Goal: Task Accomplishment & Management: Manage account settings

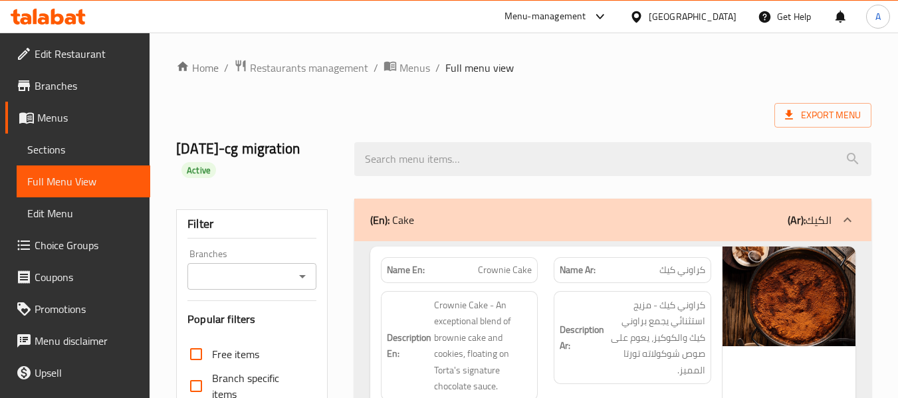
click at [55, 17] on icon at bounding box center [57, 17] width 13 height 16
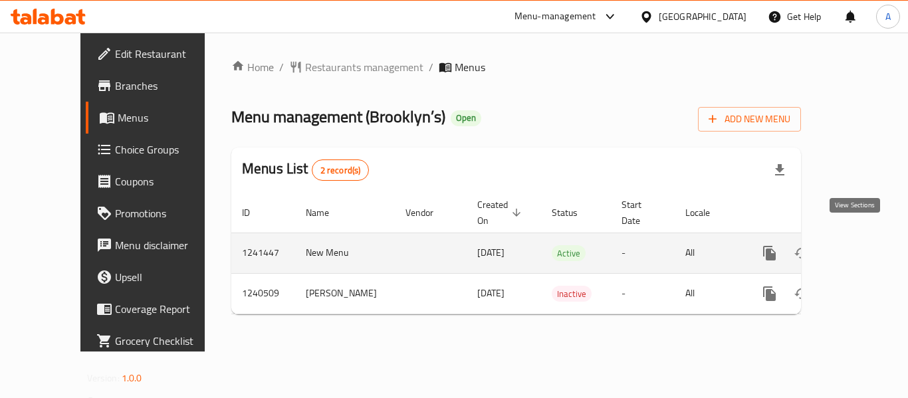
click at [858, 245] on icon "enhanced table" at bounding box center [866, 253] width 16 height 16
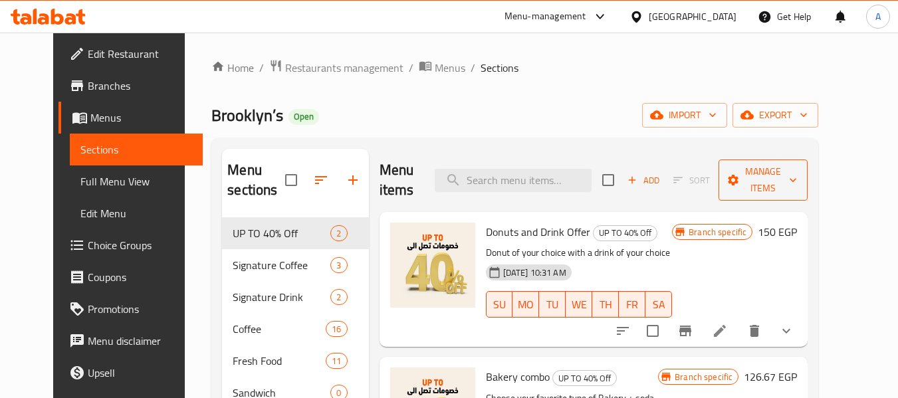
click at [797, 172] on span "Manage items" at bounding box center [764, 180] width 68 height 33
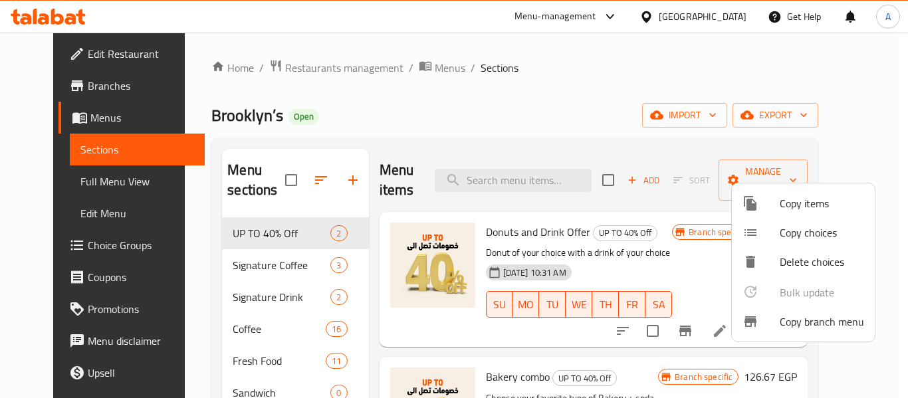
click at [789, 319] on span "Copy branch menu" at bounding box center [822, 322] width 84 height 16
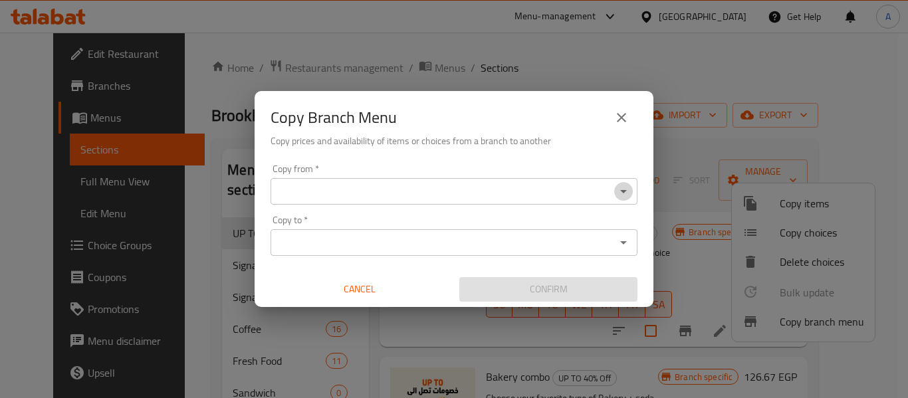
click at [620, 192] on icon "Open" at bounding box center [624, 192] width 16 height 16
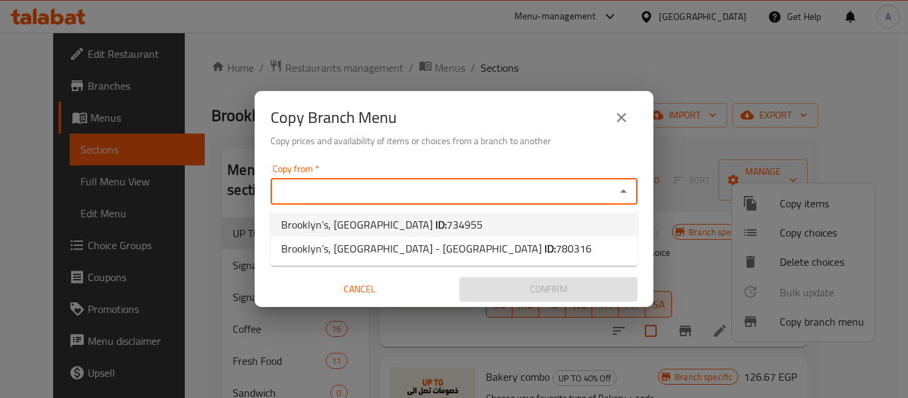
click at [520, 226] on li "Brooklyn’s, Al Sharq District ID: 734955" at bounding box center [454, 225] width 367 height 24
type input "Brooklyn’s, Al Sharq District"
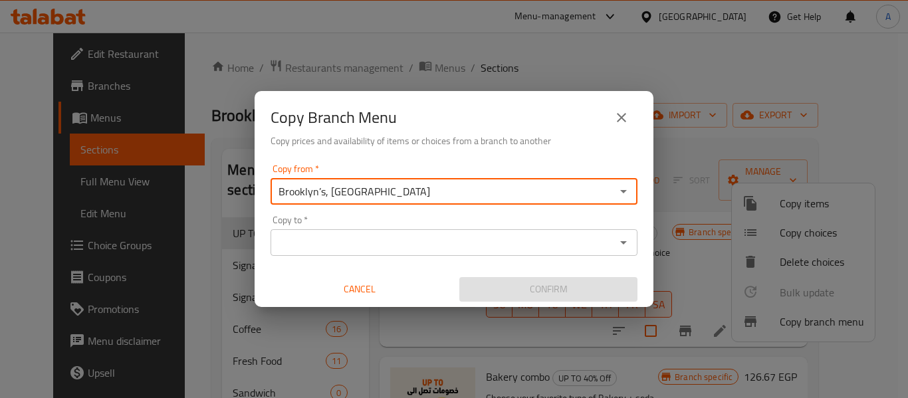
click at [626, 249] on icon "Open" at bounding box center [624, 243] width 16 height 16
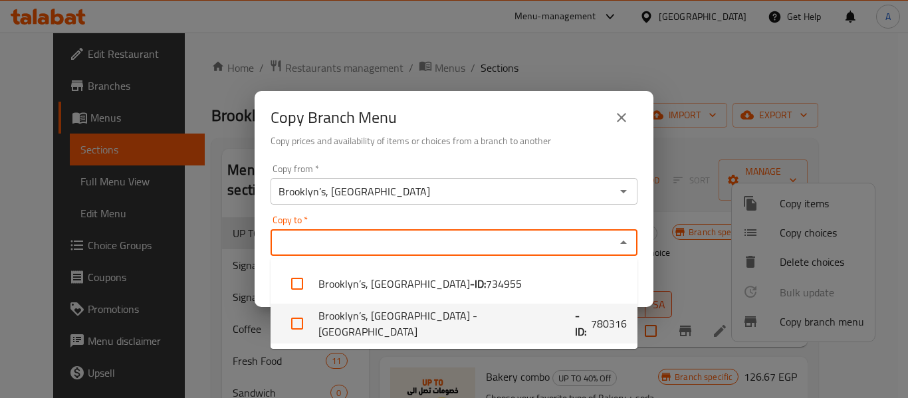
click at [568, 321] on li "Brooklyn’s, Heliopolis - Korba - ID: 780316" at bounding box center [454, 324] width 367 height 40
checkbox input "true"
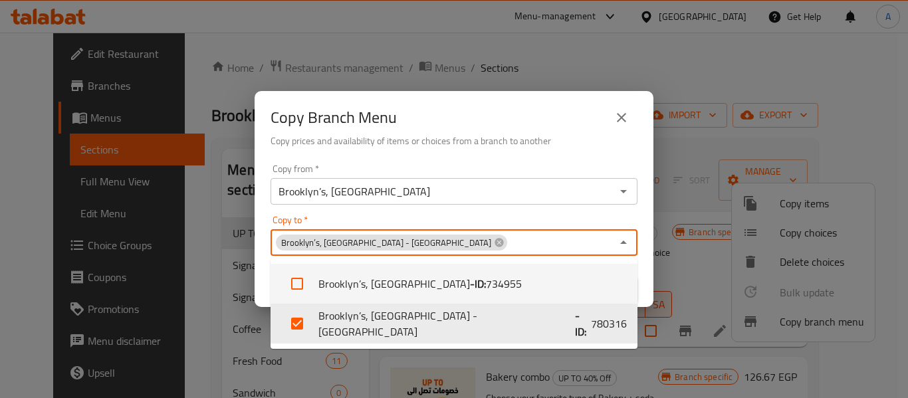
click at [638, 269] on div "Copy from   * Brooklyn’s, Al Sharq District Copy from * Copy to   * Brooklyn’s,…" at bounding box center [454, 233] width 399 height 148
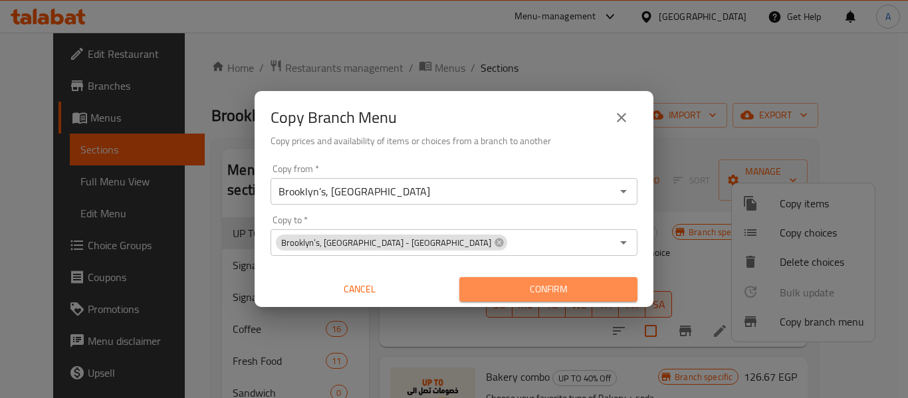
click at [598, 291] on span "Confirm" at bounding box center [548, 289] width 157 height 17
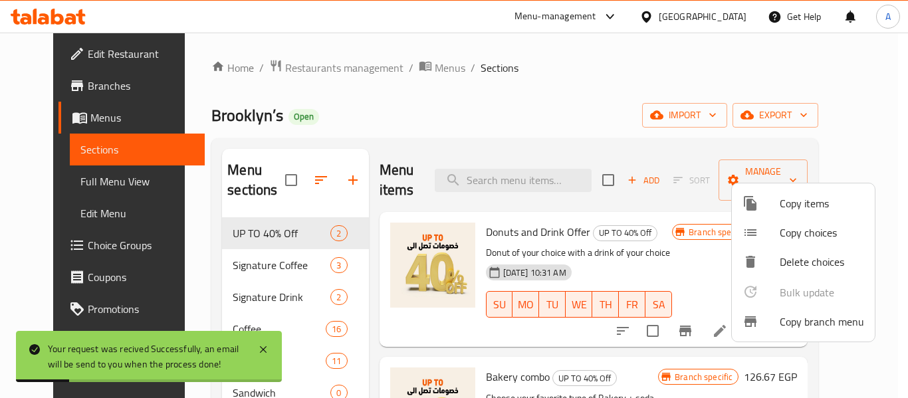
click at [105, 177] on div at bounding box center [454, 199] width 908 height 398
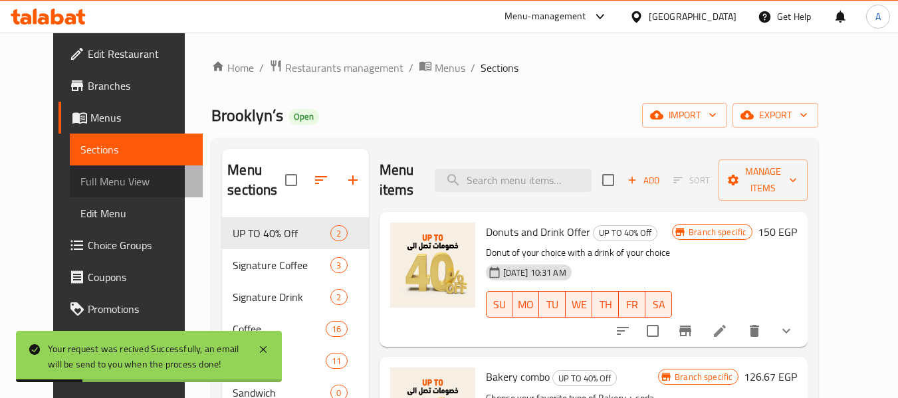
click at [105, 177] on span "Full Menu View" at bounding box center [136, 182] width 112 height 16
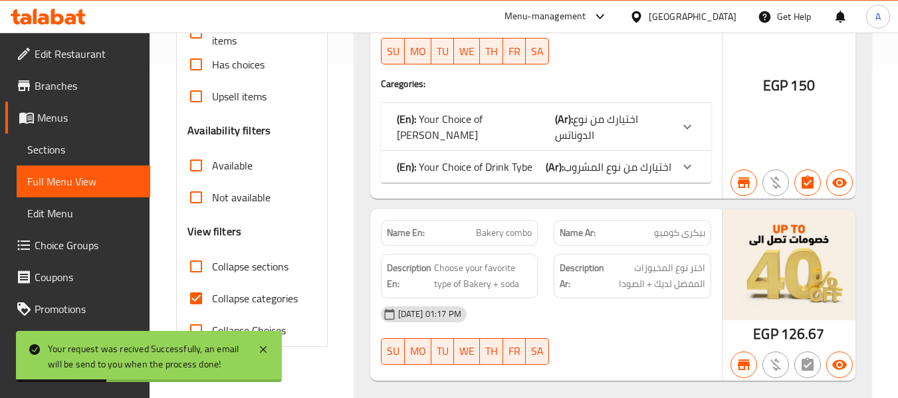
scroll to position [399, 0]
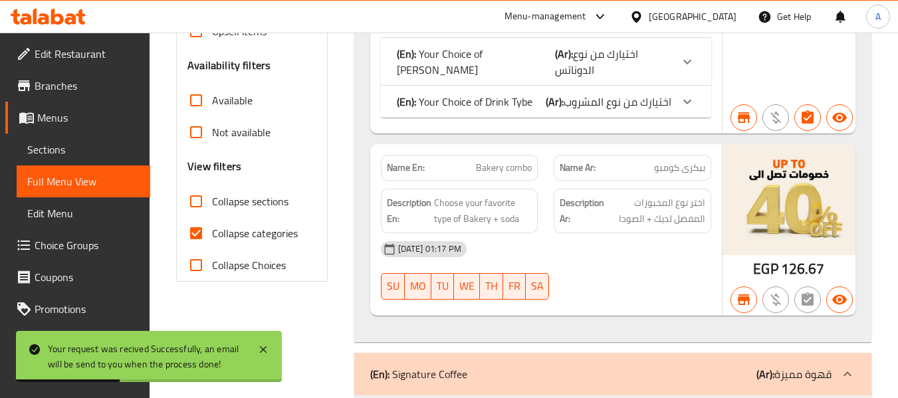
click at [256, 235] on span "Collapse categories" at bounding box center [255, 233] width 86 height 16
click at [212, 235] on input "Collapse categories" at bounding box center [196, 233] width 32 height 32
checkbox input "false"
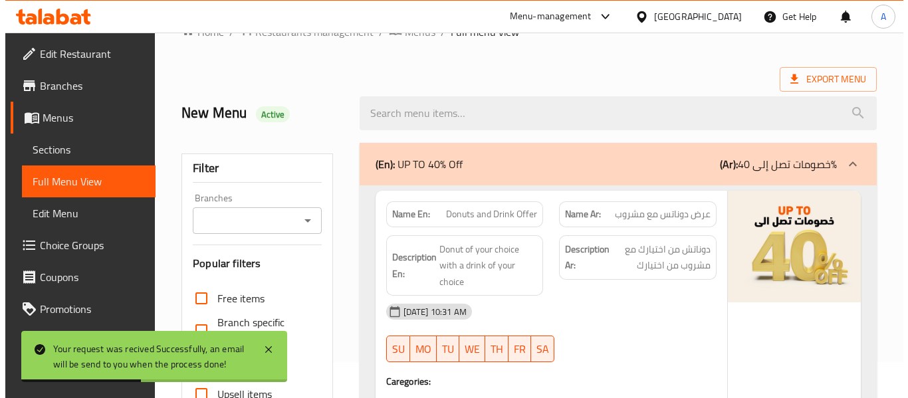
scroll to position [0, 0]
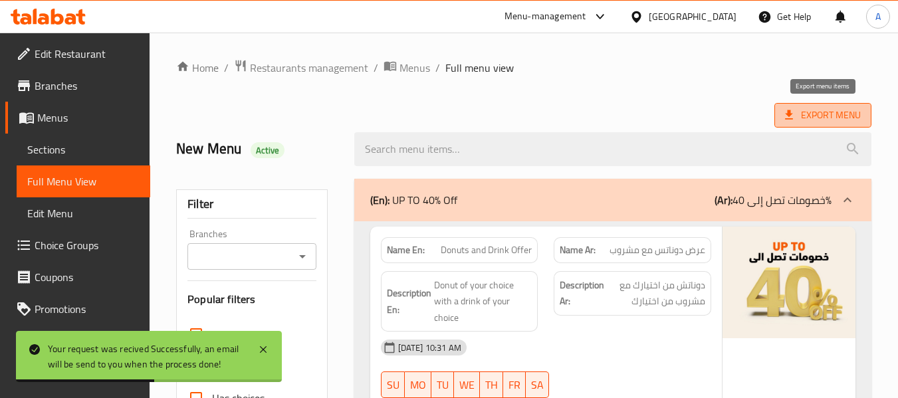
click at [830, 112] on span "Export Menu" at bounding box center [823, 115] width 76 height 17
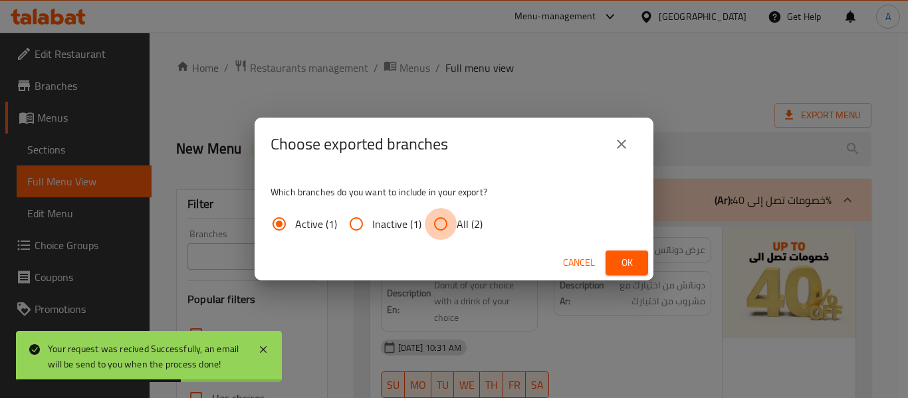
click at [430, 225] on input "All (2)" at bounding box center [441, 224] width 32 height 32
radio input "true"
click at [619, 259] on span "Ok" at bounding box center [626, 263] width 21 height 17
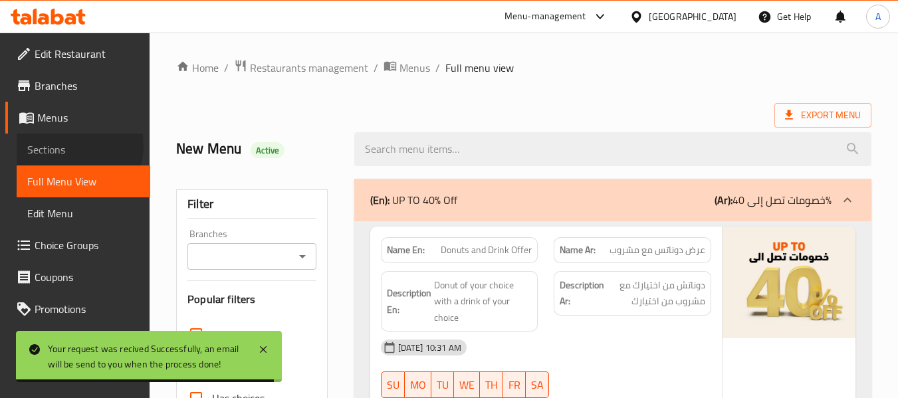
click at [68, 146] on span "Sections" at bounding box center [83, 150] width 112 height 16
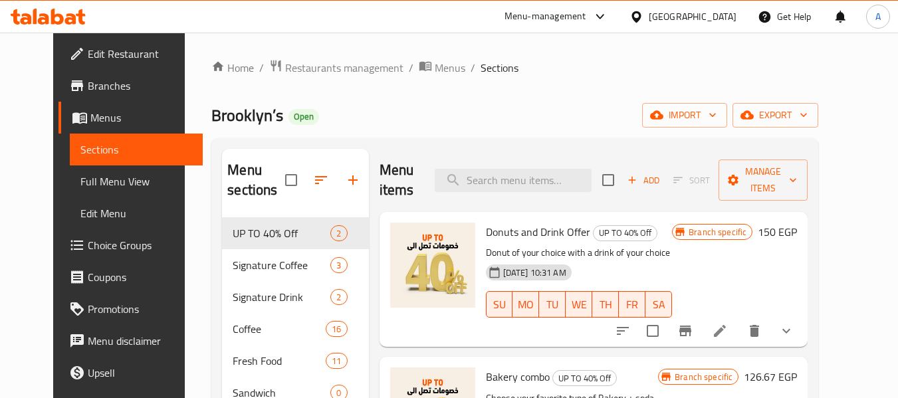
click at [90, 115] on span "Menus" at bounding box center [141, 118] width 102 height 16
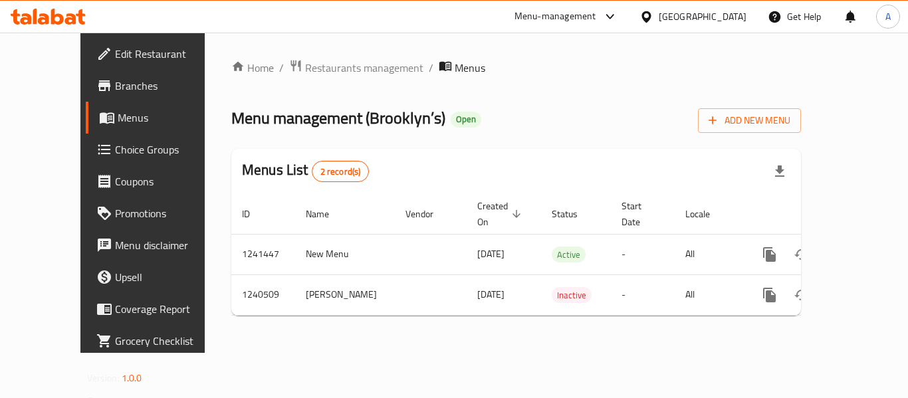
click at [115, 78] on span "Branches" at bounding box center [168, 86] width 106 height 16
